Goal: Transaction & Acquisition: Purchase product/service

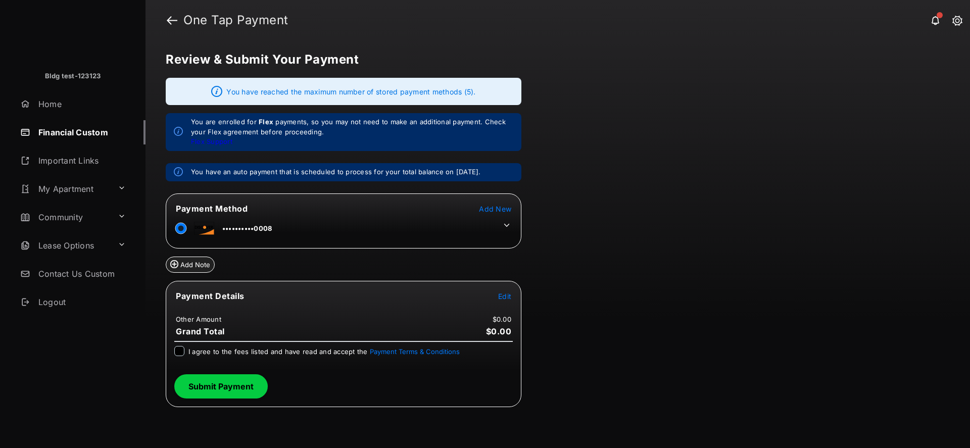
click at [498, 294] on td "Edit" at bounding box center [505, 296] width 14 height 11
click at [513, 294] on tr "Payment Details Edit" at bounding box center [343, 302] width 353 height 23
click at [514, 294] on tr "Payment Details Edit" at bounding box center [343, 302] width 353 height 23
click at [507, 294] on span "Edit" at bounding box center [504, 296] width 13 height 9
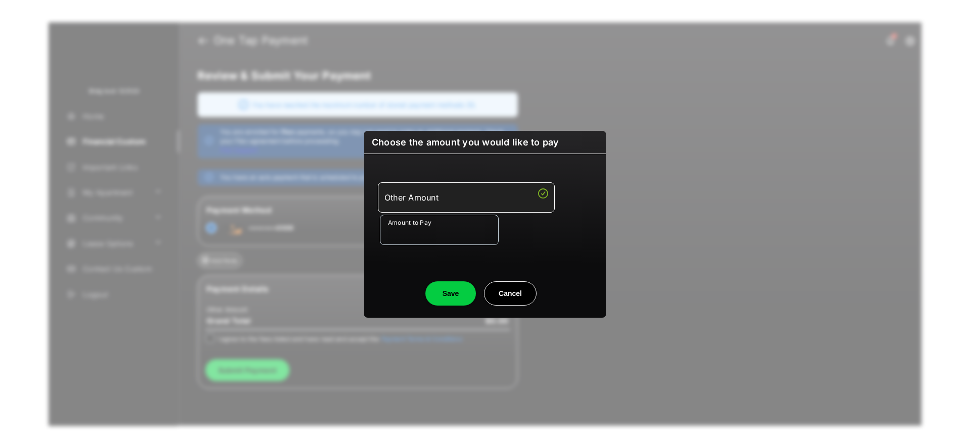
click at [442, 240] on input "Amount to Pay" at bounding box center [439, 230] width 119 height 30
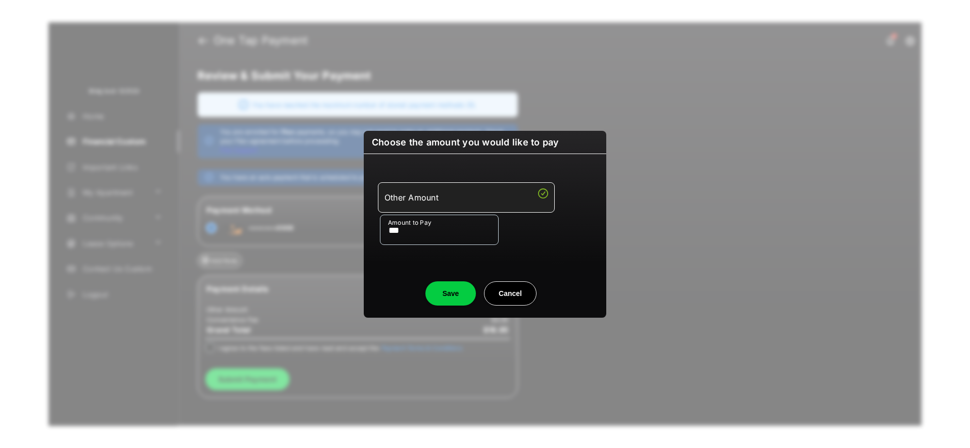
type input "***"
click at [401, 266] on div "Save Cancel" at bounding box center [485, 283] width 243 height 44
click at [441, 295] on button "Save" at bounding box center [451, 294] width 51 height 24
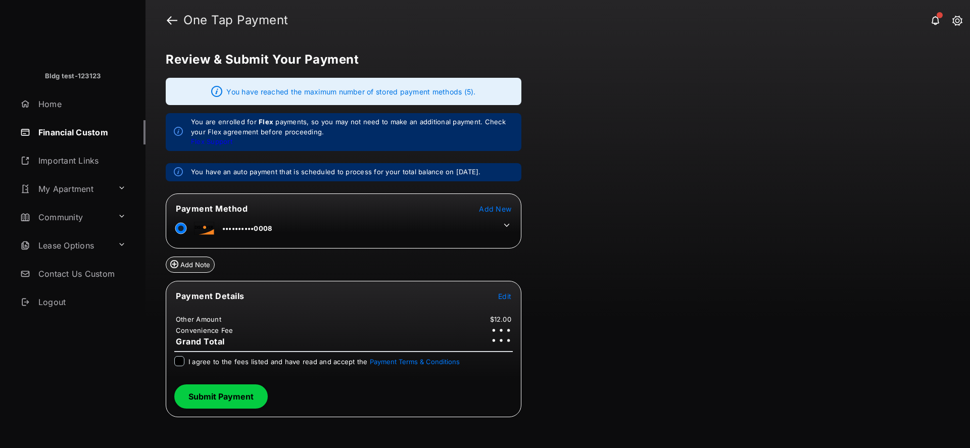
click at [520, 224] on table "Payment Method Add New ••••••••••0008" at bounding box center [343, 221] width 355 height 38
click at [512, 225] on tr "••••••••••0008" at bounding box center [343, 226] width 353 height 23
click at [511, 226] on icon at bounding box center [506, 225] width 9 height 9
